Goal: Information Seeking & Learning: Learn about a topic

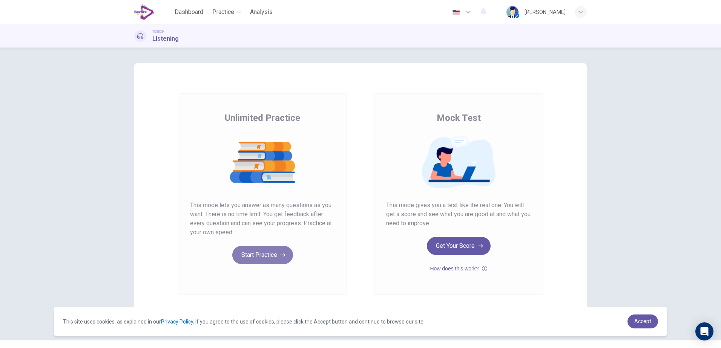
click at [242, 251] on button "Start Practice" at bounding box center [262, 255] width 61 height 18
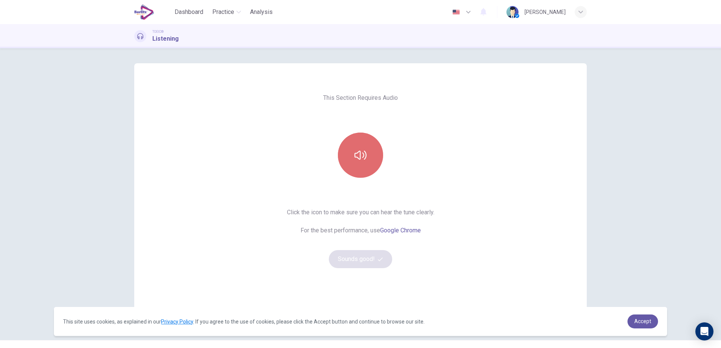
click at [362, 152] on icon "button" at bounding box center [360, 155] width 12 height 12
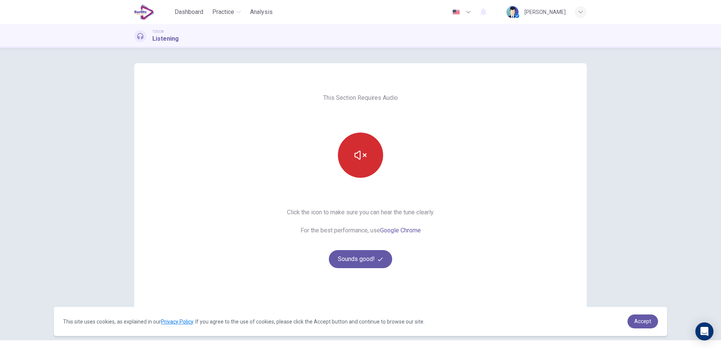
click at [353, 175] on button "button" at bounding box center [360, 155] width 45 height 45
click at [349, 262] on button "Sounds good!" at bounding box center [360, 259] width 63 height 18
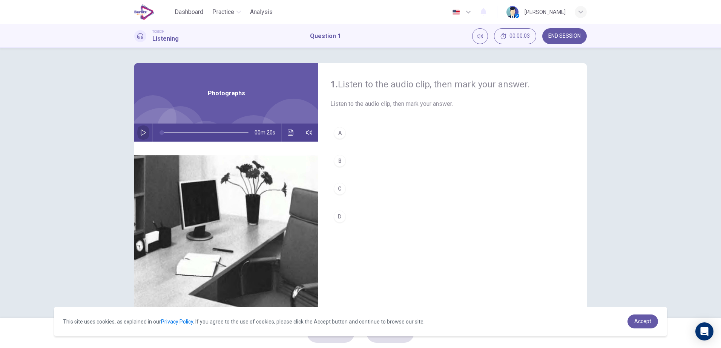
click at [141, 129] on button "button" at bounding box center [143, 133] width 12 height 18
click at [338, 162] on div "B" at bounding box center [340, 161] width 12 height 12
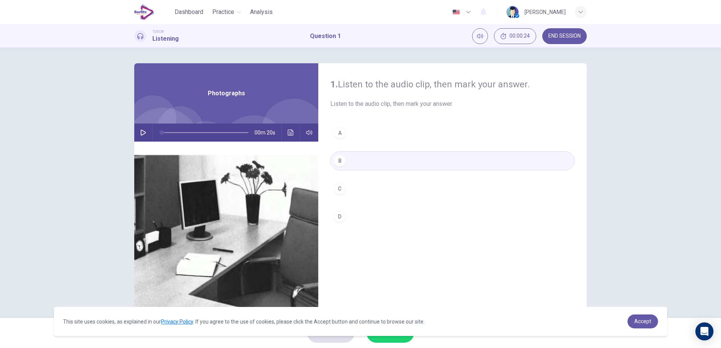
type input "*"
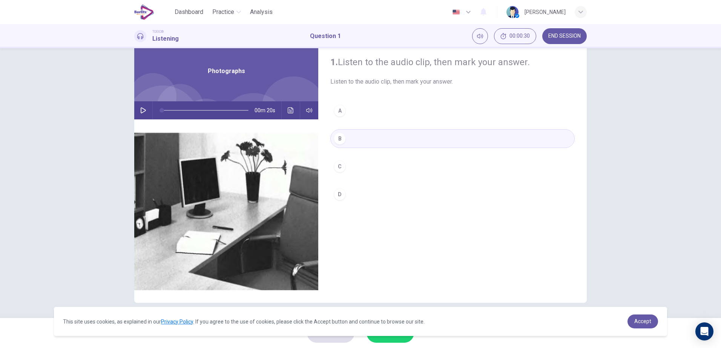
click at [335, 138] on div "B" at bounding box center [340, 139] width 12 height 12
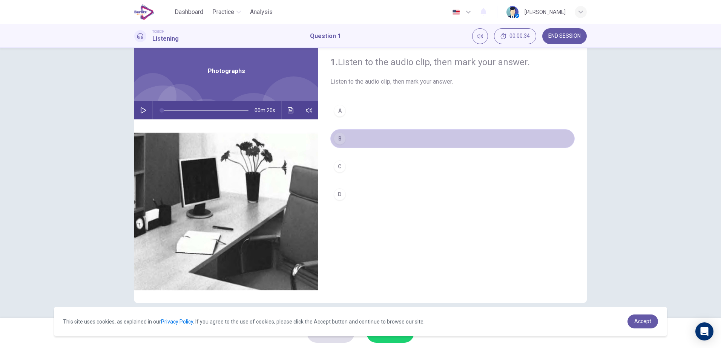
click at [374, 133] on button "B" at bounding box center [452, 138] width 244 height 19
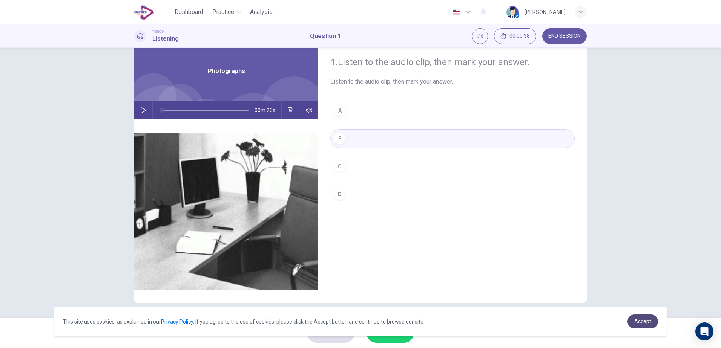
click at [650, 320] on span "Accept" at bounding box center [642, 322] width 17 height 6
click at [647, 320] on span "Accept" at bounding box center [642, 322] width 17 height 6
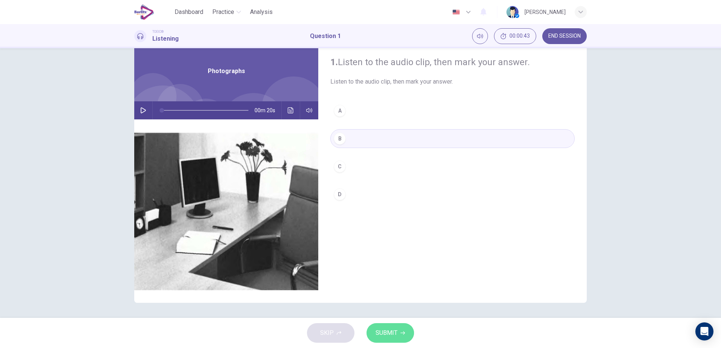
click at [382, 331] on span "SUBMIT" at bounding box center [386, 333] width 22 height 11
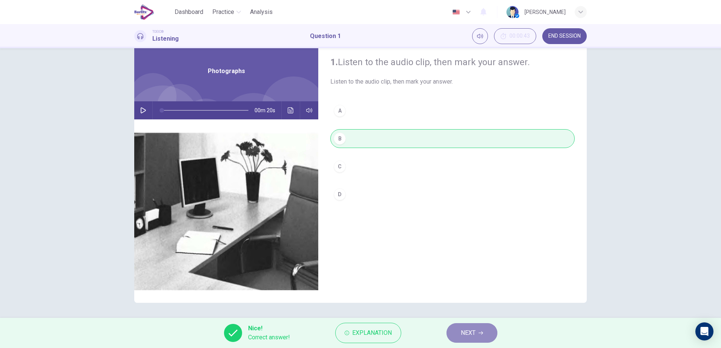
click at [466, 326] on button "NEXT" at bounding box center [471, 333] width 51 height 20
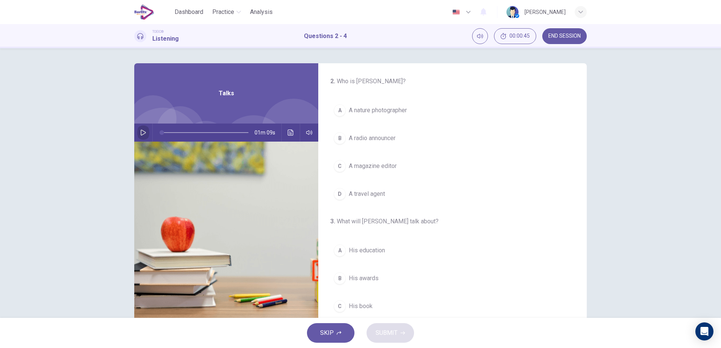
click at [142, 134] on icon "button" at bounding box center [143, 133] width 5 height 6
type input "*"
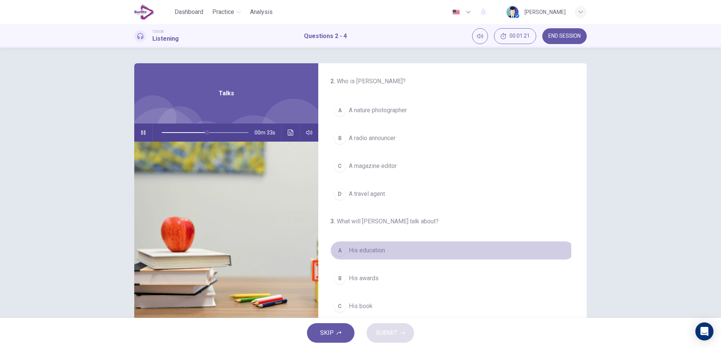
click at [377, 253] on span "His education" at bounding box center [367, 250] width 36 height 9
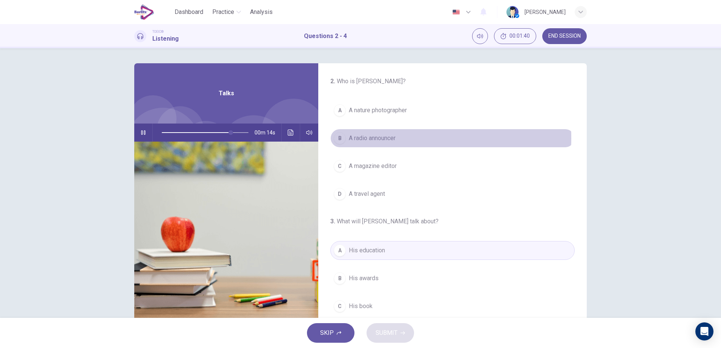
click at [388, 138] on span "A radio announcer" at bounding box center [372, 138] width 47 height 9
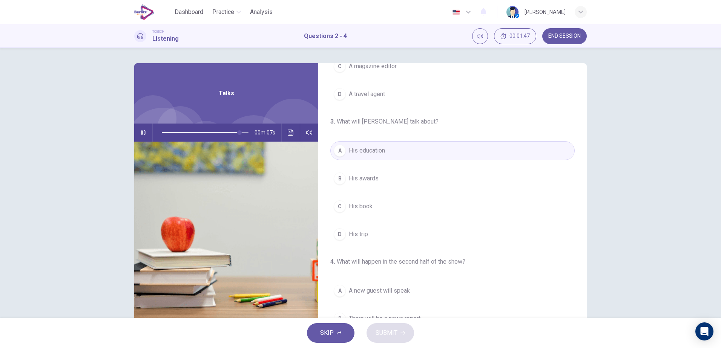
scroll to position [104, 0]
click at [371, 228] on button "D His trip" at bounding box center [452, 230] width 244 height 19
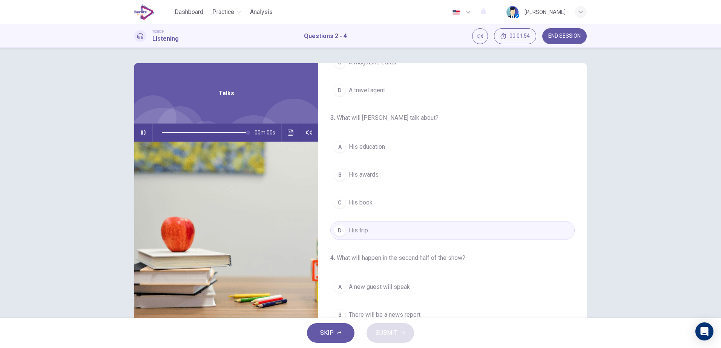
type input "*"
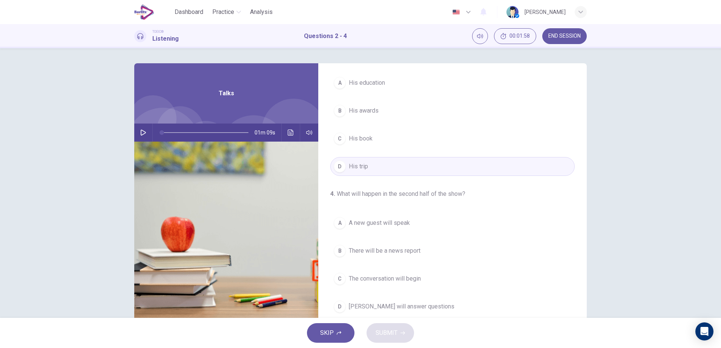
scroll to position [172, 0]
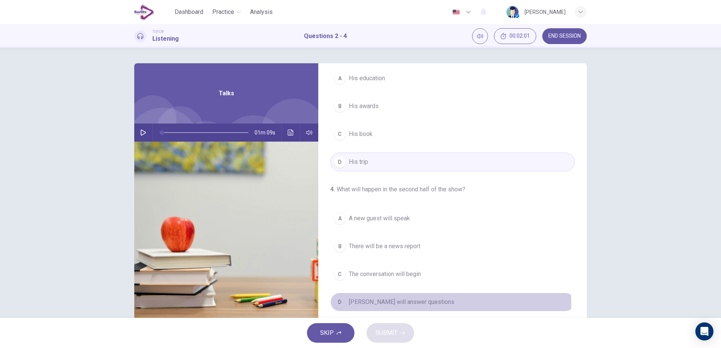
click at [385, 305] on span "[PERSON_NAME] will answer questions" at bounding box center [402, 302] width 106 height 9
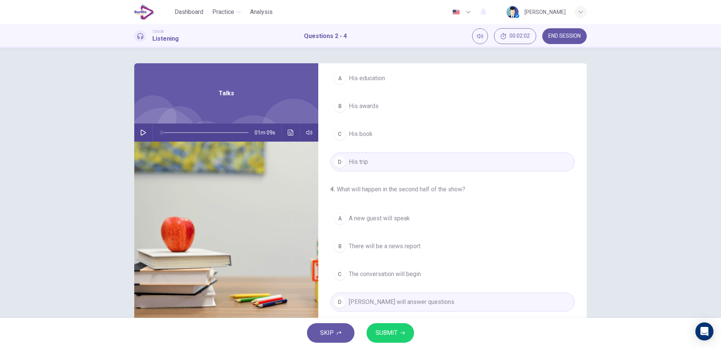
click at [397, 329] on button "SUBMIT" at bounding box center [389, 333] width 47 height 20
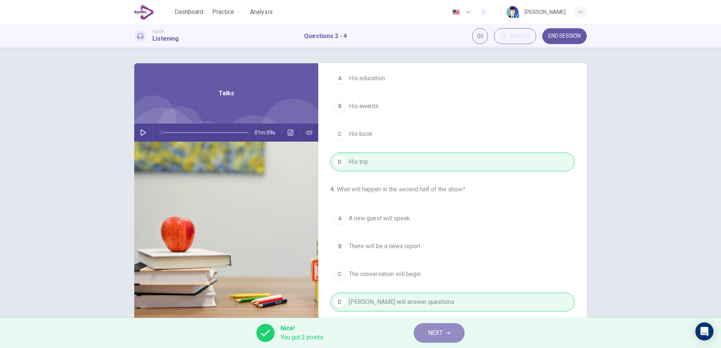
click at [429, 329] on span "NEXT" at bounding box center [435, 333] width 15 height 11
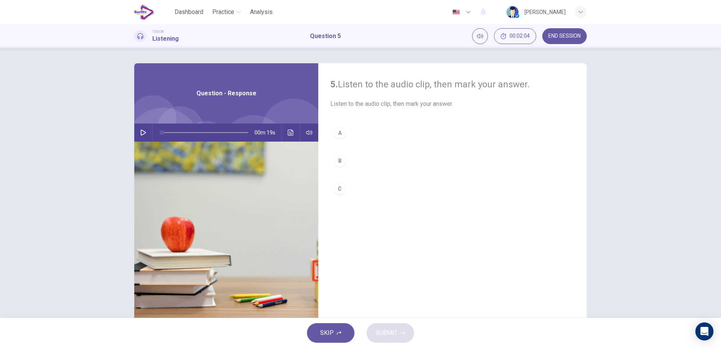
click at [144, 134] on button "button" at bounding box center [143, 133] width 12 height 18
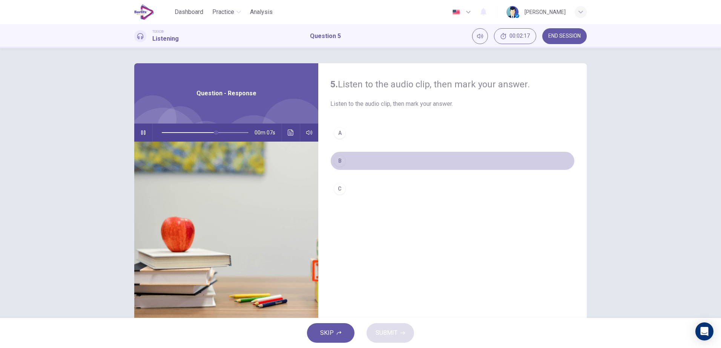
click at [340, 160] on div "B" at bounding box center [340, 161] width 12 height 12
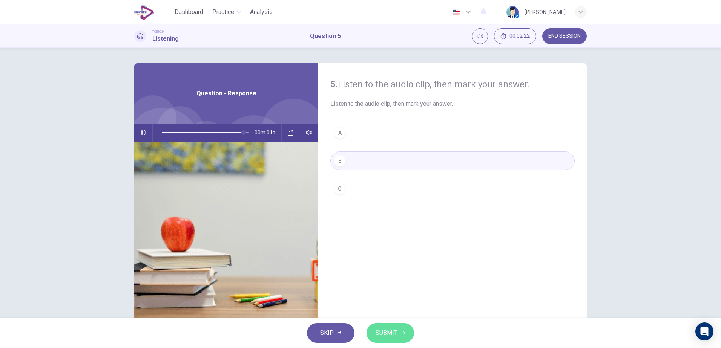
click at [382, 330] on span "SUBMIT" at bounding box center [386, 333] width 22 height 11
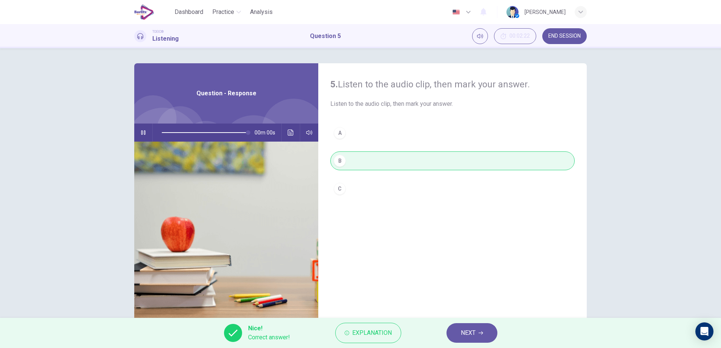
type input "*"
click at [463, 331] on span "NEXT" at bounding box center [468, 333] width 15 height 11
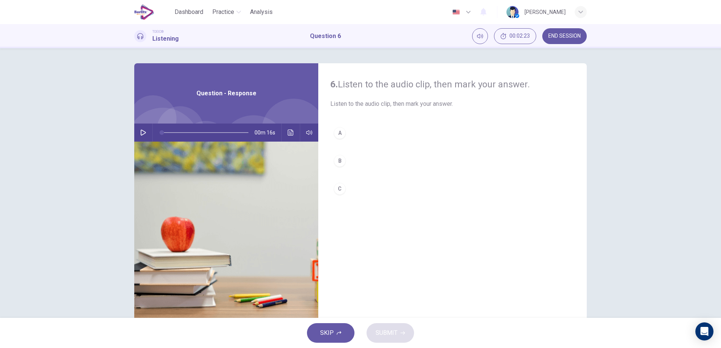
click at [141, 130] on icon "button" at bounding box center [143, 133] width 6 height 6
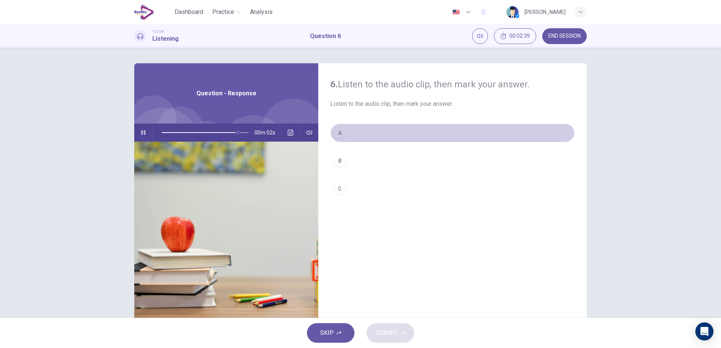
click at [336, 130] on div "A" at bounding box center [340, 133] width 12 height 12
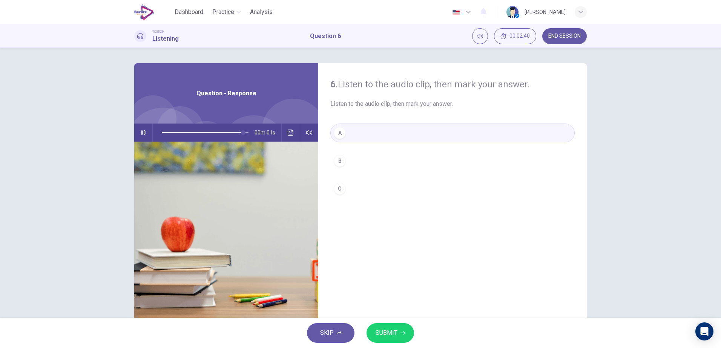
type input "*"
click at [394, 334] on span "SUBMIT" at bounding box center [386, 333] width 22 height 11
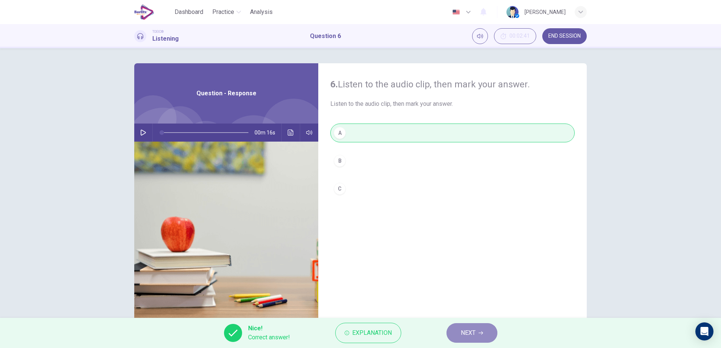
click at [486, 331] on button "NEXT" at bounding box center [471, 333] width 51 height 20
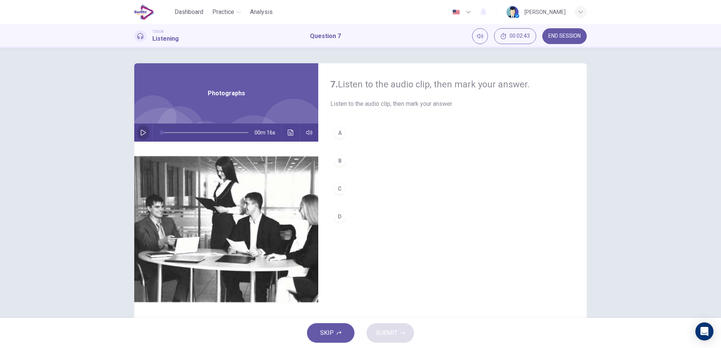
click at [143, 132] on icon "button" at bounding box center [143, 133] width 6 height 6
click at [337, 160] on div "B" at bounding box center [340, 161] width 12 height 12
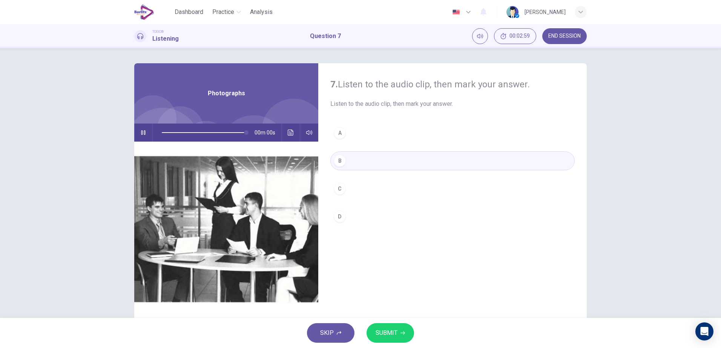
type input "*"
click at [386, 329] on span "SUBMIT" at bounding box center [386, 333] width 22 height 11
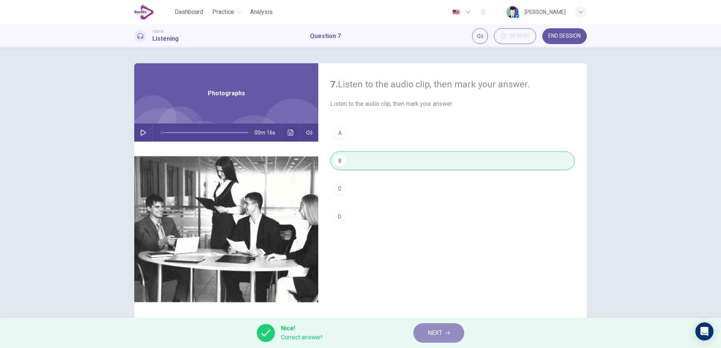
click at [438, 335] on span "NEXT" at bounding box center [434, 333] width 15 height 11
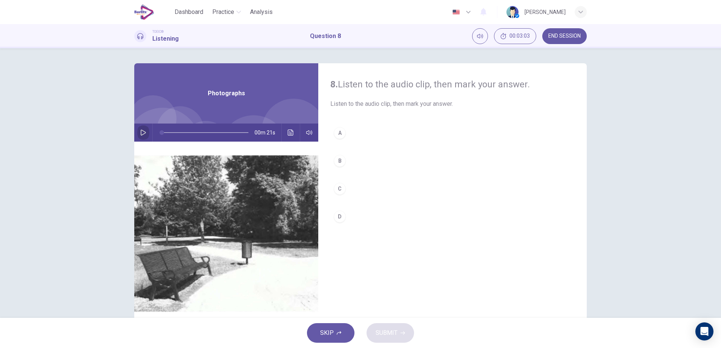
click at [141, 131] on icon "button" at bounding box center [143, 133] width 6 height 6
type input "*"
click at [337, 132] on div "A" at bounding box center [340, 133] width 12 height 12
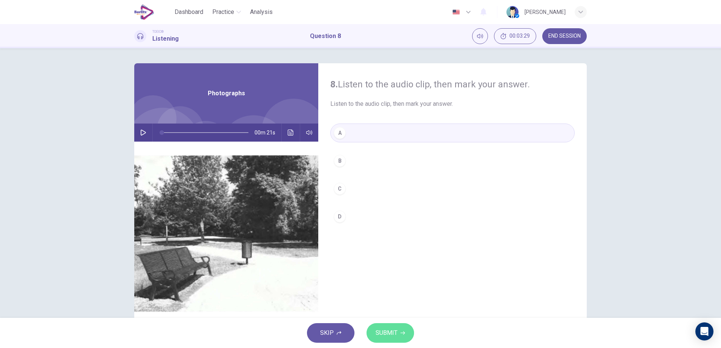
click at [388, 339] on button "SUBMIT" at bounding box center [389, 333] width 47 height 20
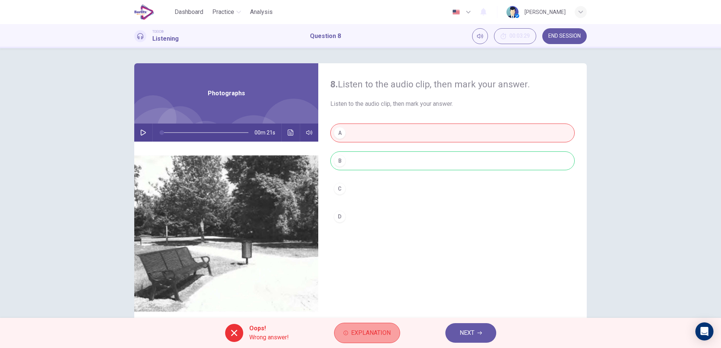
click at [386, 333] on span "Explanation" at bounding box center [371, 333] width 40 height 11
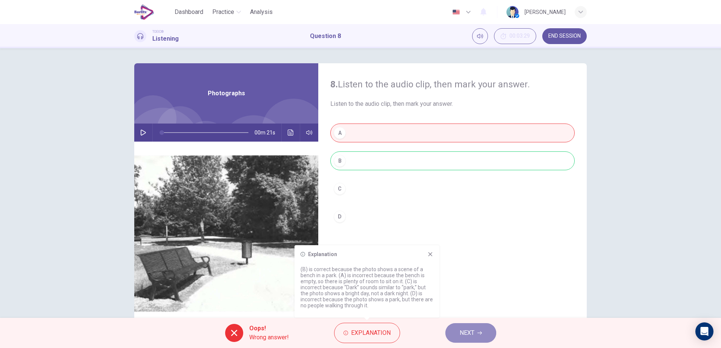
click at [469, 335] on span "NEXT" at bounding box center [467, 333] width 15 height 11
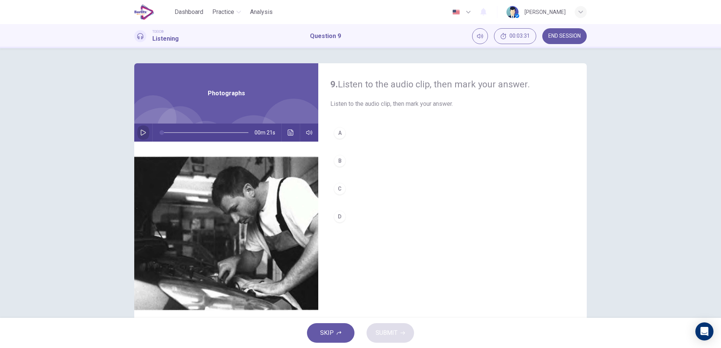
click at [142, 130] on icon "button" at bounding box center [143, 133] width 6 height 6
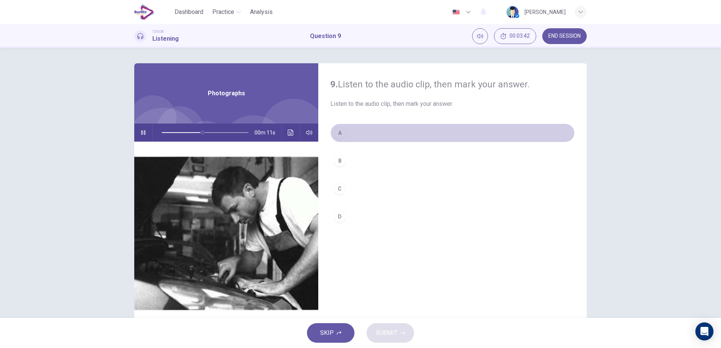
click at [339, 135] on div "A" at bounding box center [340, 133] width 12 height 12
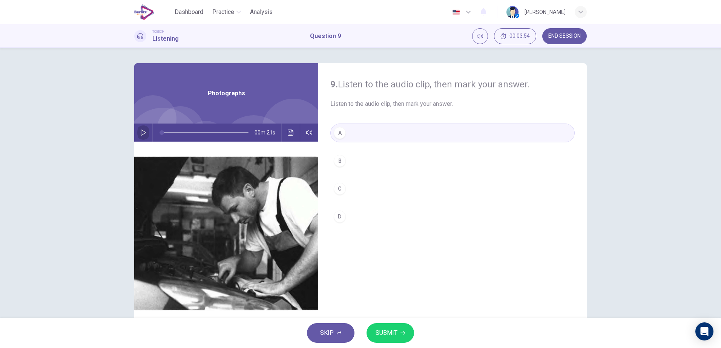
click at [141, 129] on button "button" at bounding box center [143, 133] width 12 height 18
click at [397, 333] on span "SUBMIT" at bounding box center [386, 333] width 22 height 11
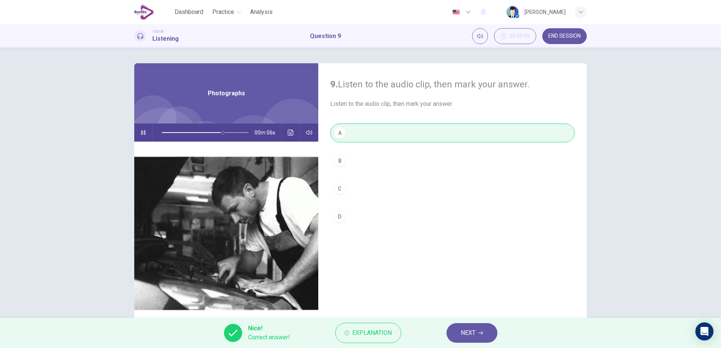
type input "**"
click at [461, 332] on span "NEXT" at bounding box center [468, 333] width 15 height 11
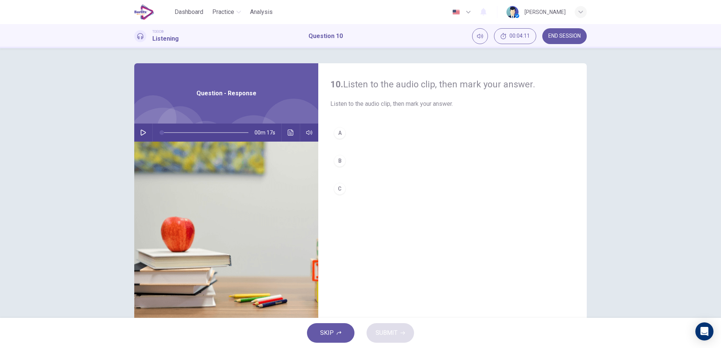
click at [140, 130] on icon "button" at bounding box center [143, 133] width 6 height 6
click at [340, 132] on div "A" at bounding box center [340, 133] width 12 height 12
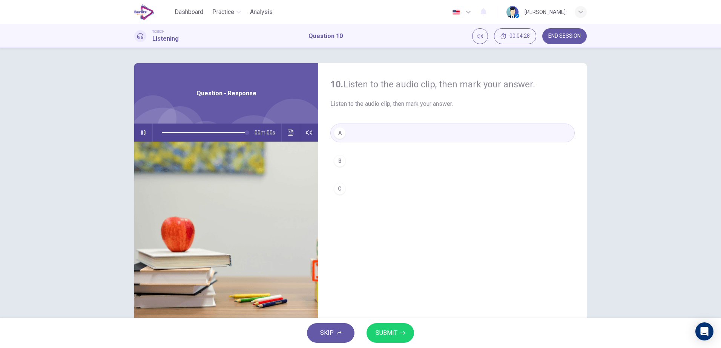
type input "*"
click at [399, 331] on button "SUBMIT" at bounding box center [389, 333] width 47 height 20
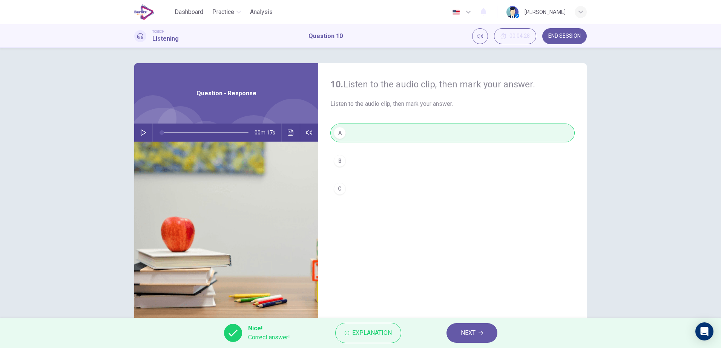
click at [470, 329] on span "NEXT" at bounding box center [468, 333] width 15 height 11
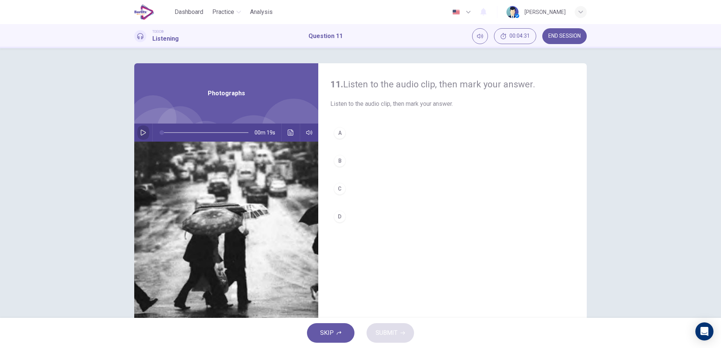
click at [142, 132] on icon "button" at bounding box center [143, 133] width 6 height 6
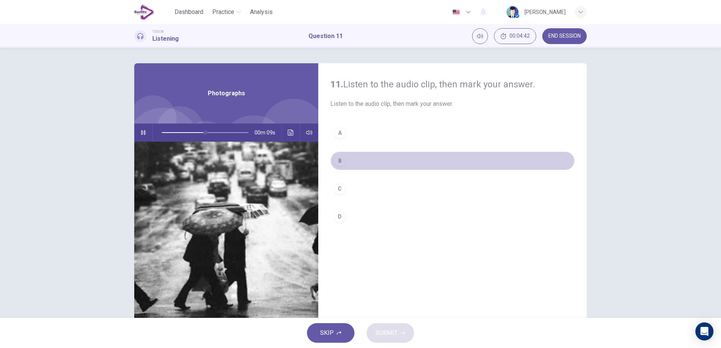
click at [335, 163] on div "B" at bounding box center [340, 161] width 12 height 12
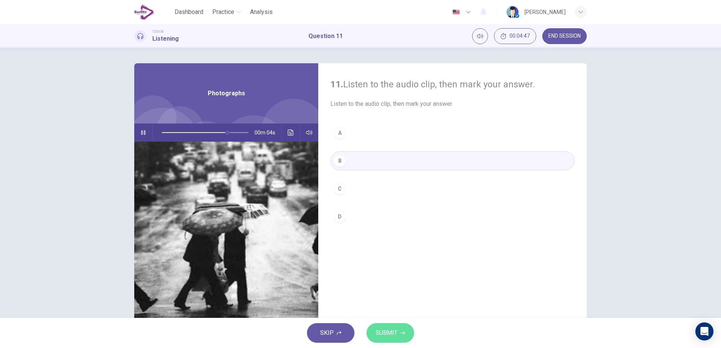
click at [394, 333] on span "SUBMIT" at bounding box center [386, 333] width 22 height 11
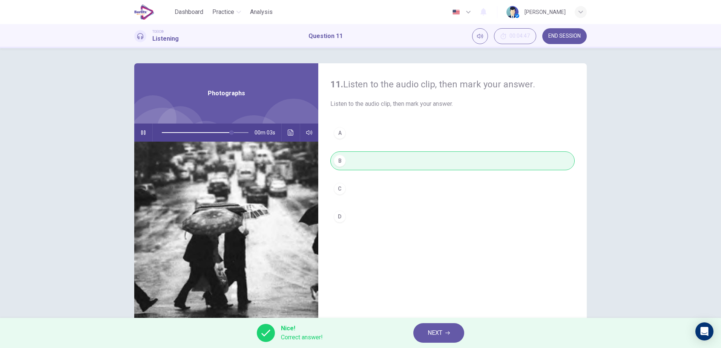
type input "**"
click at [427, 331] on span "NEXT" at bounding box center [434, 333] width 15 height 11
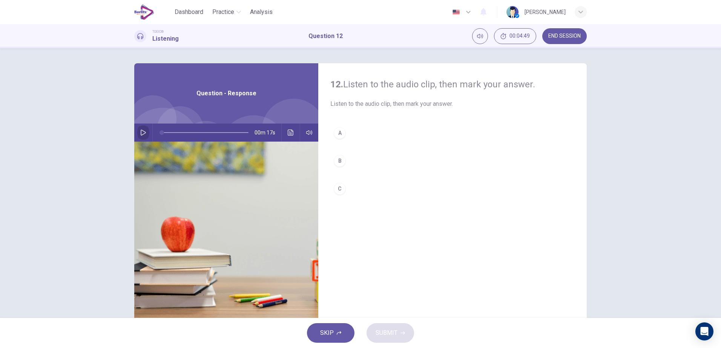
click at [141, 135] on icon "button" at bounding box center [143, 133] width 5 height 6
click at [142, 133] on icon "button" at bounding box center [143, 133] width 6 height 6
type input "*"
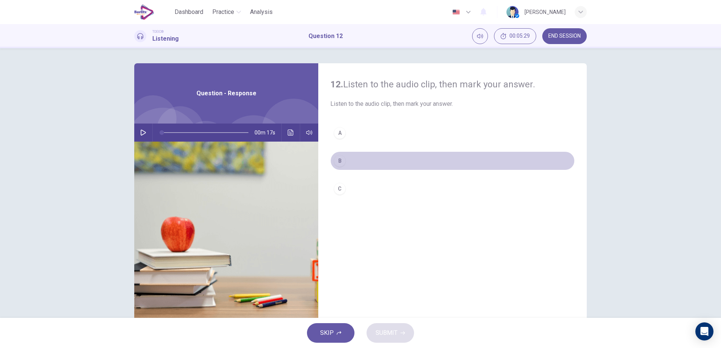
click at [334, 156] on div "B" at bounding box center [340, 161] width 12 height 12
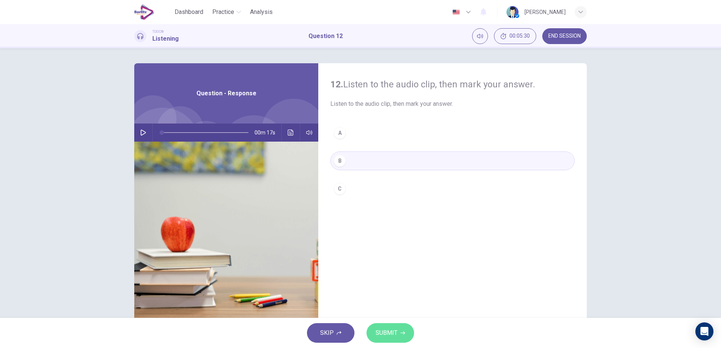
click at [403, 337] on button "SUBMIT" at bounding box center [389, 333] width 47 height 20
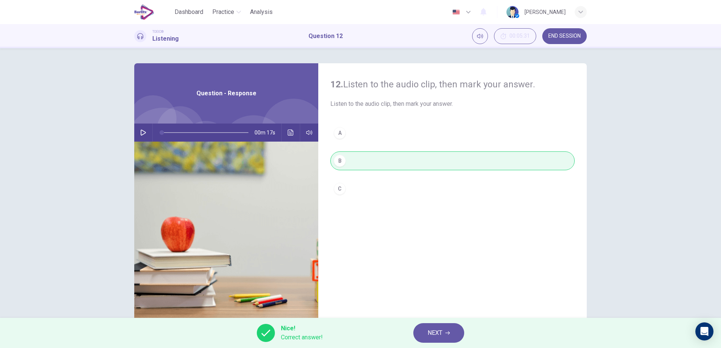
click at [433, 331] on span "NEXT" at bounding box center [434, 333] width 15 height 11
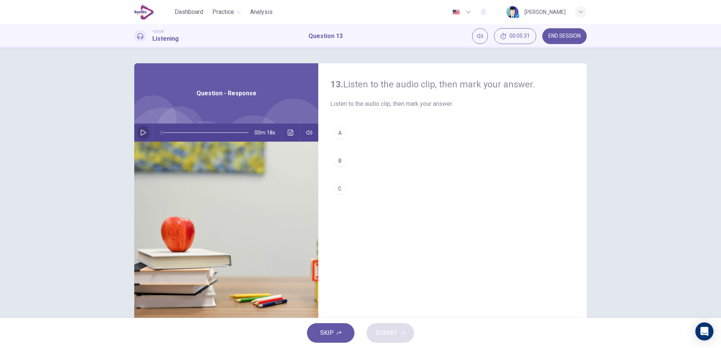
click at [141, 135] on icon "button" at bounding box center [143, 133] width 6 height 6
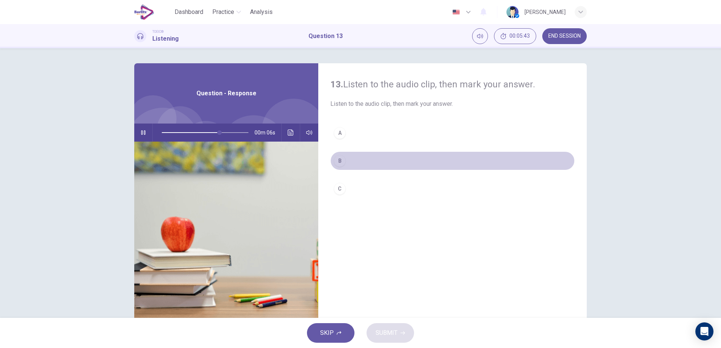
click at [342, 163] on div "B" at bounding box center [340, 161] width 12 height 12
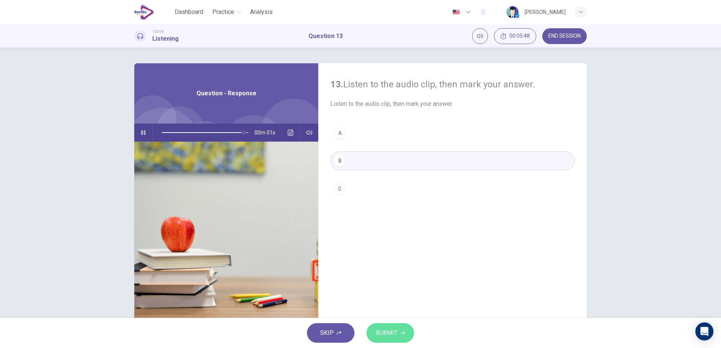
click at [398, 336] on button "SUBMIT" at bounding box center [389, 333] width 47 height 20
type input "*"
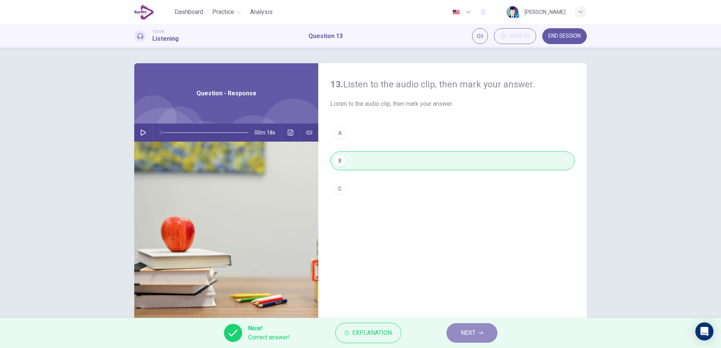
click at [466, 332] on span "NEXT" at bounding box center [468, 333] width 15 height 11
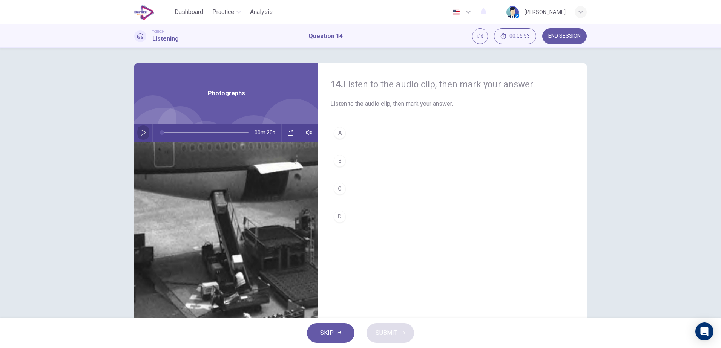
click at [140, 132] on icon "button" at bounding box center [143, 133] width 6 height 6
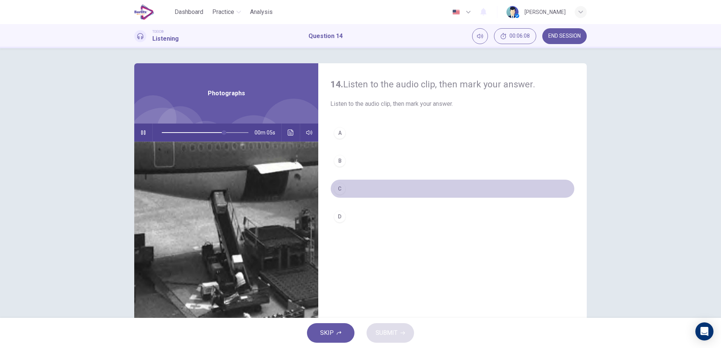
click at [341, 192] on div "C" at bounding box center [340, 189] width 12 height 12
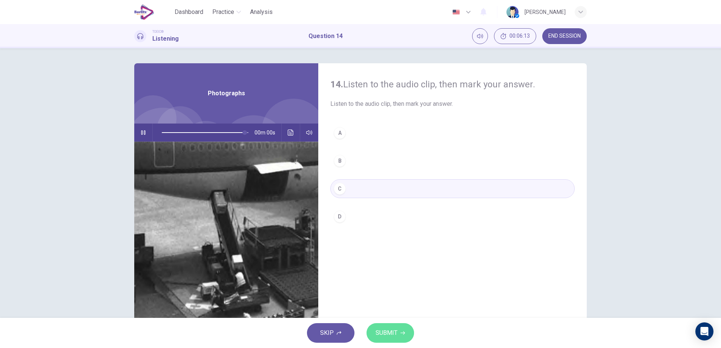
click at [396, 336] on span "SUBMIT" at bounding box center [386, 333] width 22 height 11
type input "*"
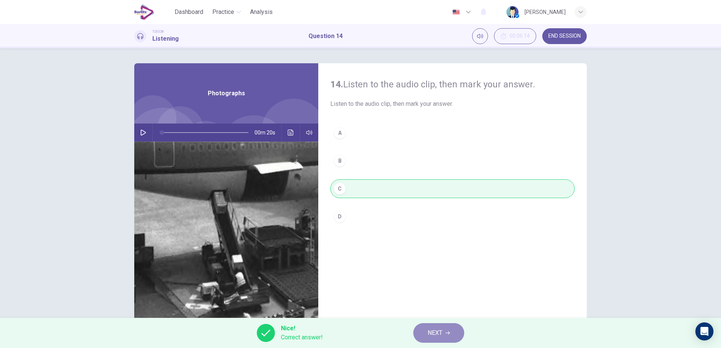
click at [435, 333] on span "NEXT" at bounding box center [434, 333] width 15 height 11
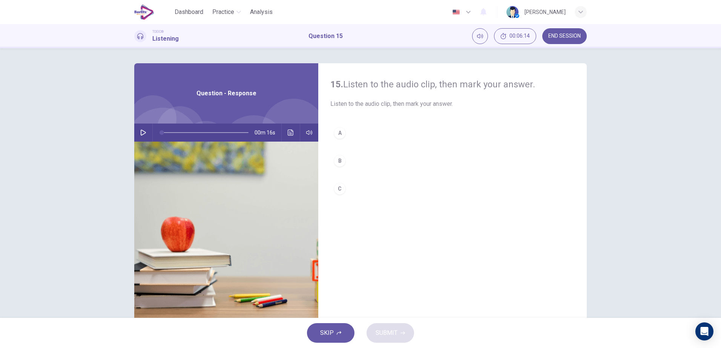
click at [143, 135] on icon "button" at bounding box center [143, 133] width 6 height 6
click at [338, 135] on div "A" at bounding box center [340, 133] width 12 height 12
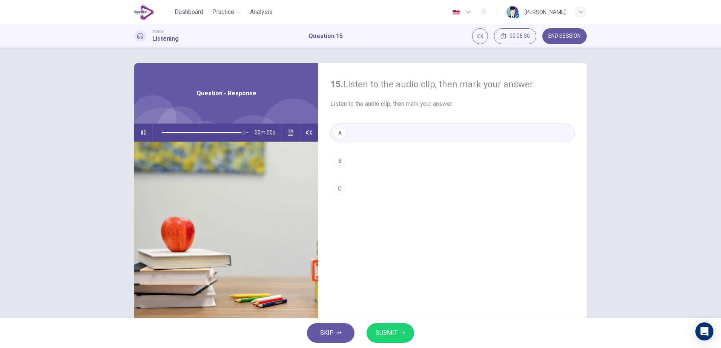
click at [392, 331] on span "SUBMIT" at bounding box center [386, 333] width 22 height 11
type input "*"
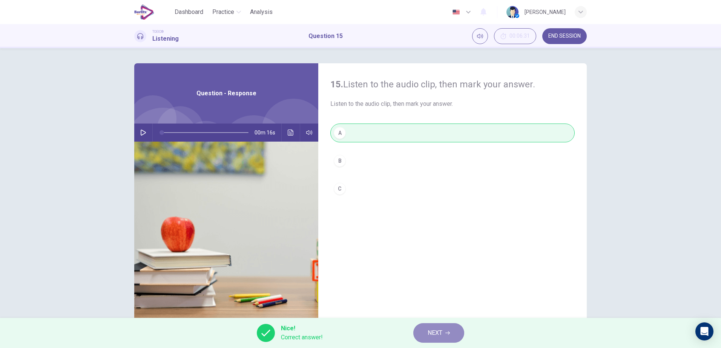
click at [424, 334] on button "NEXT" at bounding box center [438, 333] width 51 height 20
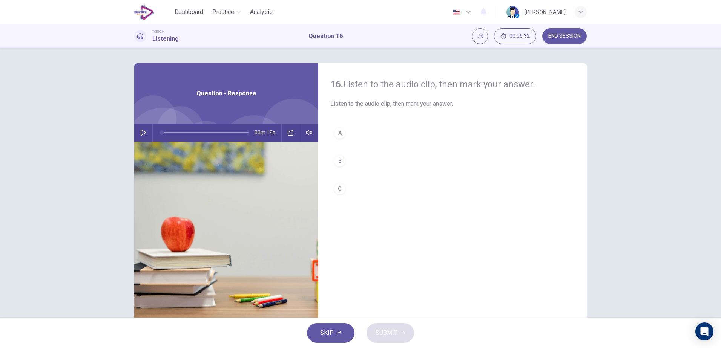
click at [141, 130] on icon "button" at bounding box center [143, 133] width 6 height 6
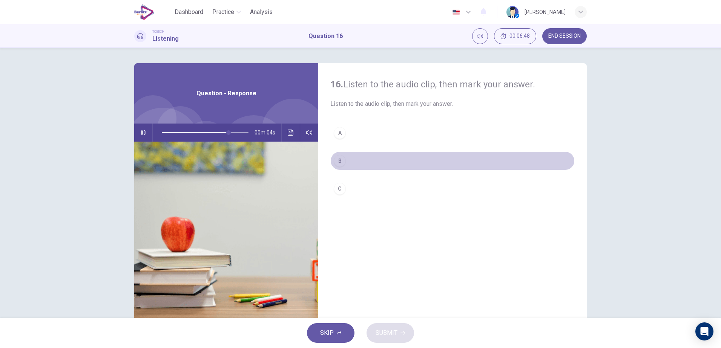
click at [342, 159] on div "B" at bounding box center [340, 161] width 12 height 12
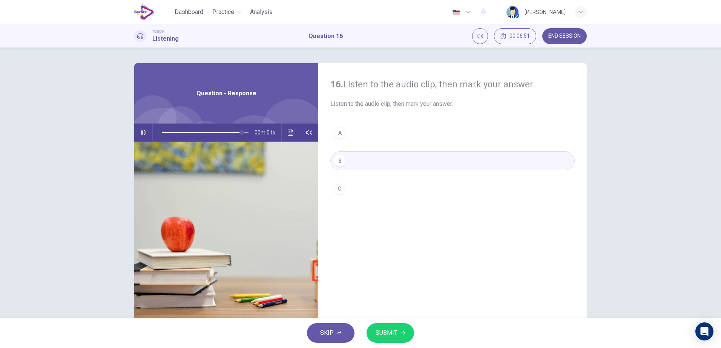
click at [389, 331] on span "SUBMIT" at bounding box center [386, 333] width 22 height 11
type input "*"
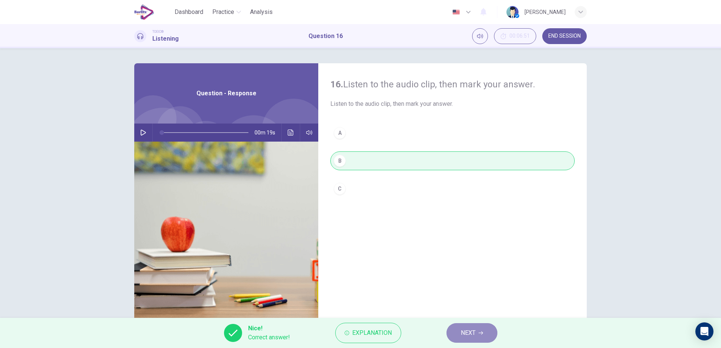
click at [475, 333] on span "NEXT" at bounding box center [468, 333] width 15 height 11
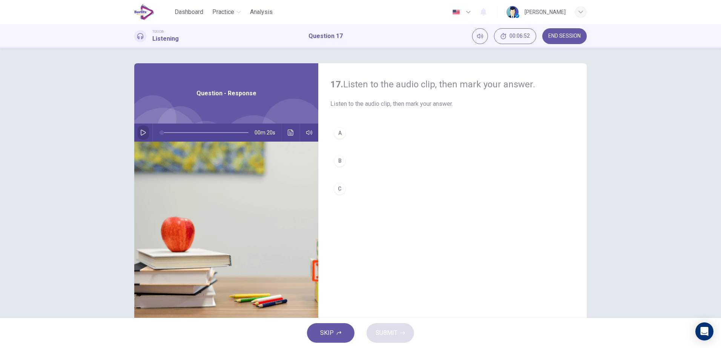
click at [140, 131] on icon "button" at bounding box center [143, 133] width 6 height 6
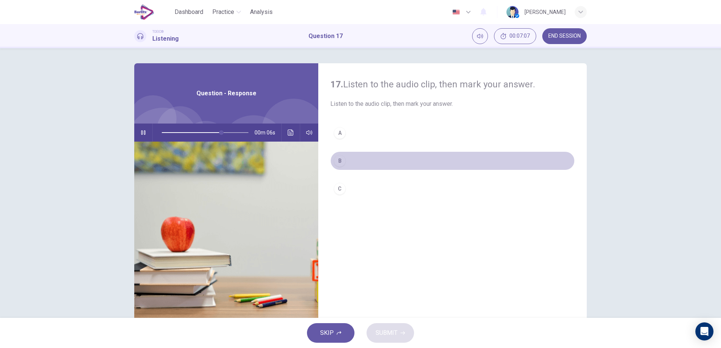
click at [338, 163] on div "B" at bounding box center [340, 161] width 12 height 12
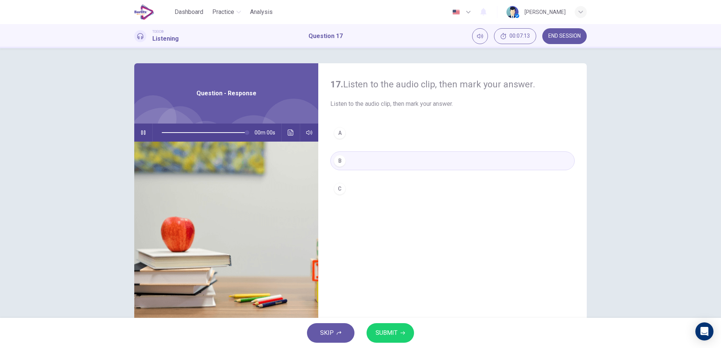
type input "*"
click at [341, 191] on div "C" at bounding box center [340, 189] width 12 height 12
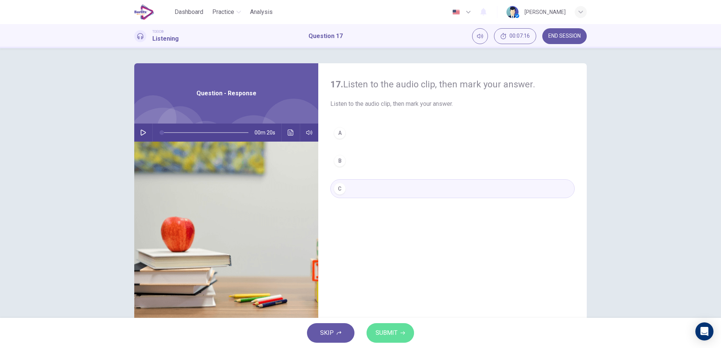
click at [384, 334] on span "SUBMIT" at bounding box center [386, 333] width 22 height 11
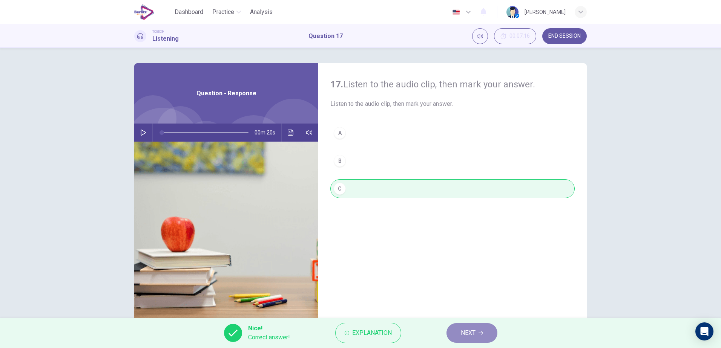
click at [470, 334] on span "NEXT" at bounding box center [468, 333] width 15 height 11
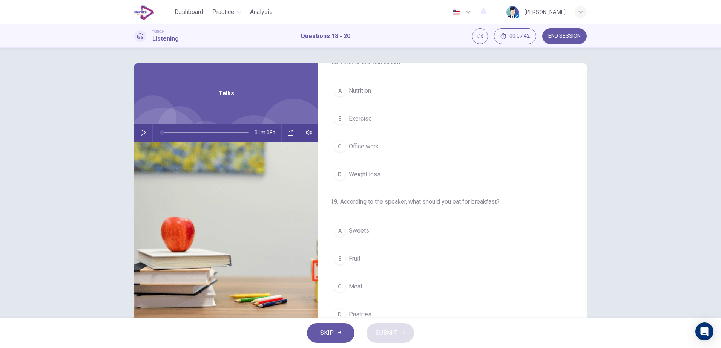
scroll to position [19, 0]
click at [143, 133] on icon "button" at bounding box center [143, 133] width 6 height 6
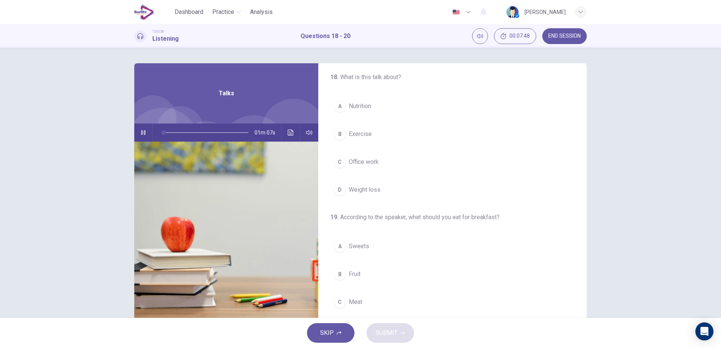
scroll to position [3, 0]
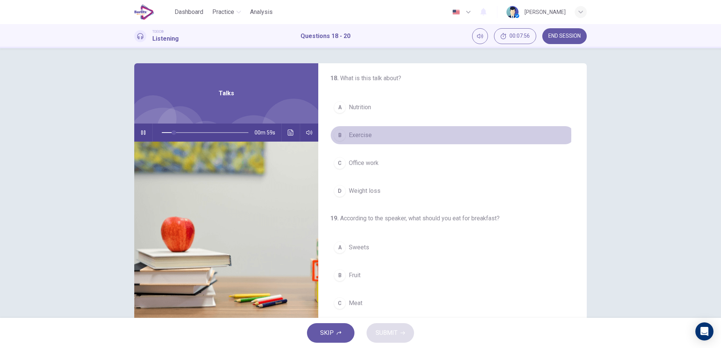
click at [367, 135] on span "Exercise" at bounding box center [360, 135] width 23 height 9
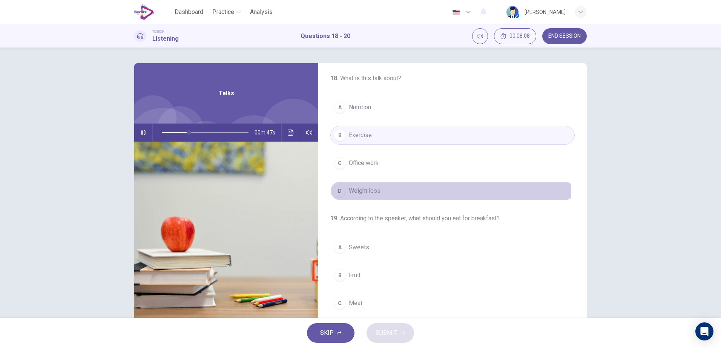
click at [360, 195] on span "Weight loss" at bounding box center [365, 191] width 32 height 9
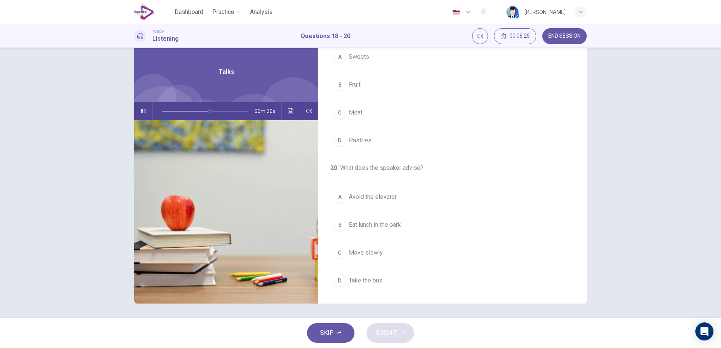
scroll to position [22, 0]
click at [386, 191] on button "A Avoid the elevator" at bounding box center [452, 196] width 244 height 19
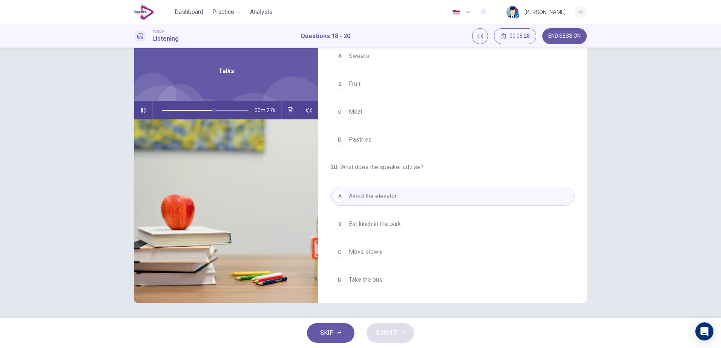
click at [396, 199] on button "A Avoid the elevator" at bounding box center [452, 196] width 244 height 19
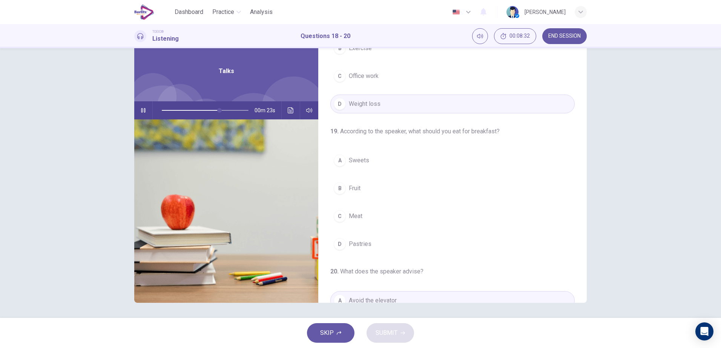
scroll to position [57, 0]
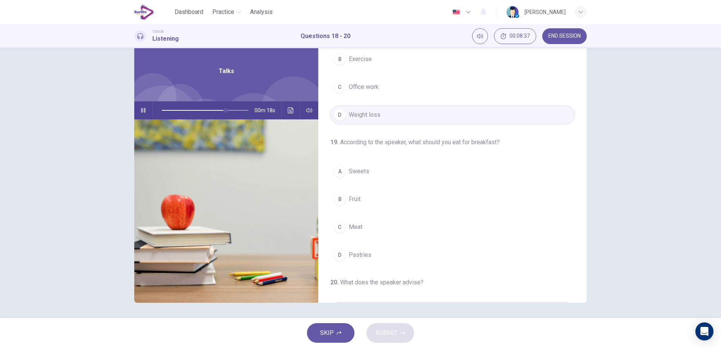
click at [360, 196] on button "B Fruit" at bounding box center [452, 199] width 244 height 19
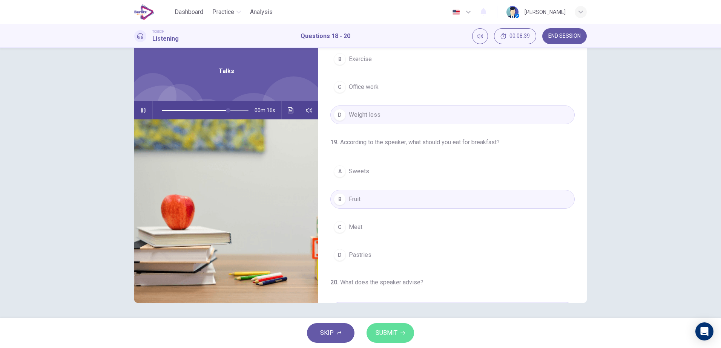
click at [391, 333] on span "SUBMIT" at bounding box center [386, 333] width 22 height 11
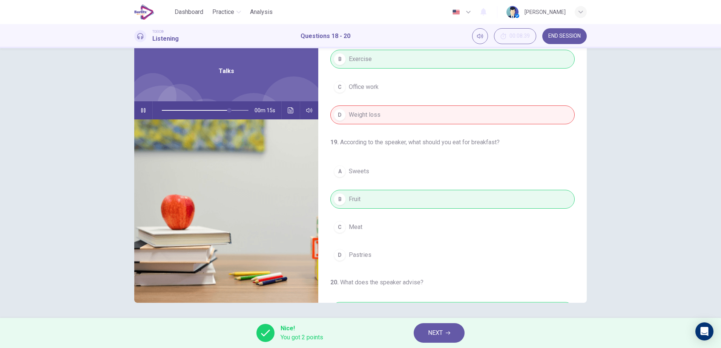
type input "**"
click at [449, 329] on button "NEXT" at bounding box center [439, 333] width 51 height 20
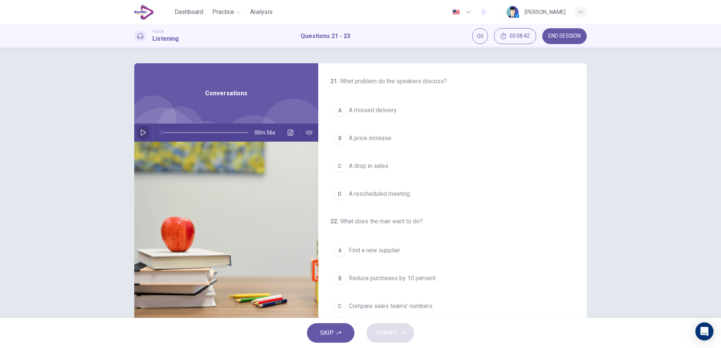
click at [142, 129] on button "button" at bounding box center [143, 133] width 12 height 18
type input "**"
click at [572, 35] on span "END SESSION" at bounding box center [564, 36] width 32 height 6
